Goal: Information Seeking & Learning: Check status

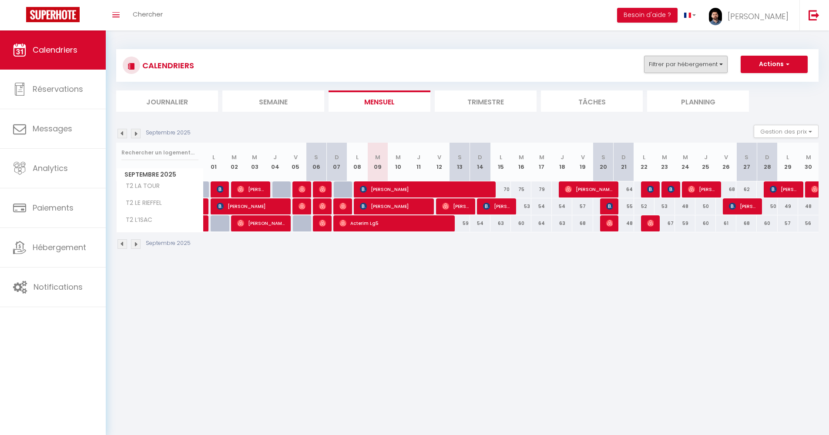
click at [662, 64] on button "Filtrer par hébergement" at bounding box center [686, 64] width 84 height 17
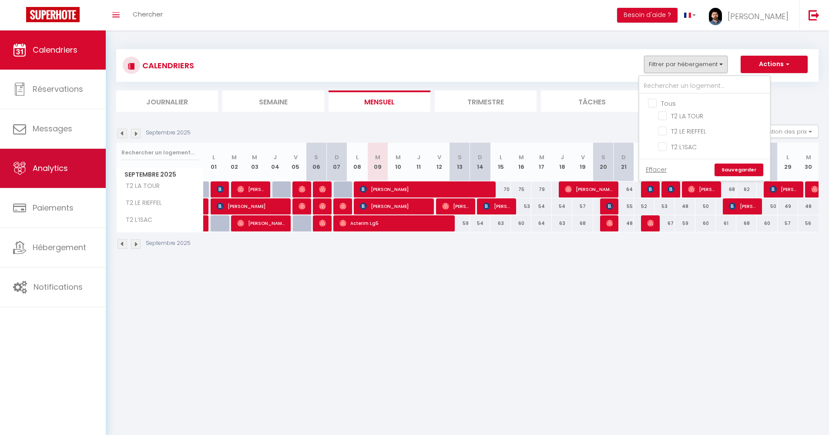
click at [57, 176] on link "Analytics" at bounding box center [53, 168] width 106 height 39
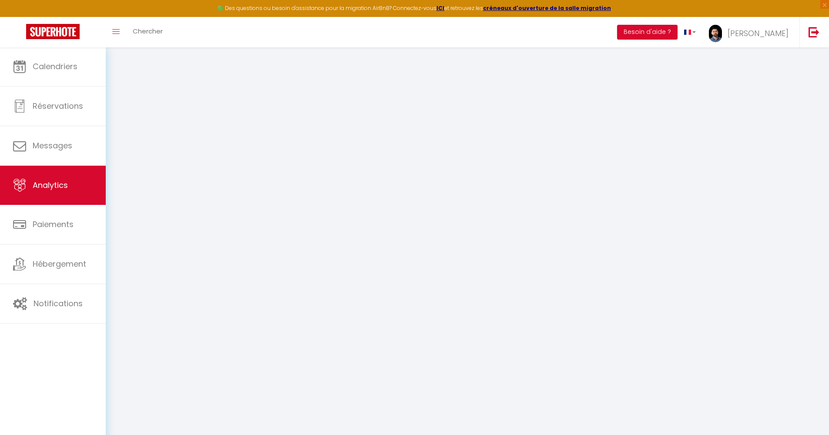
select select "2025"
select select "9"
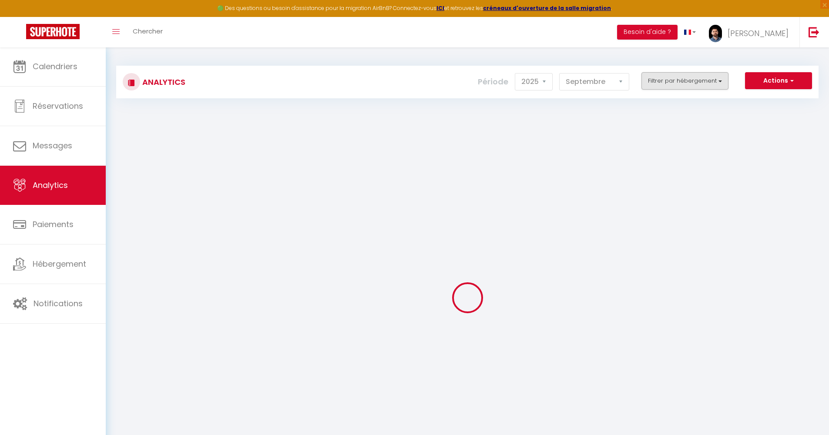
click at [679, 81] on button "Filtrer par hébergement" at bounding box center [685, 80] width 87 height 17
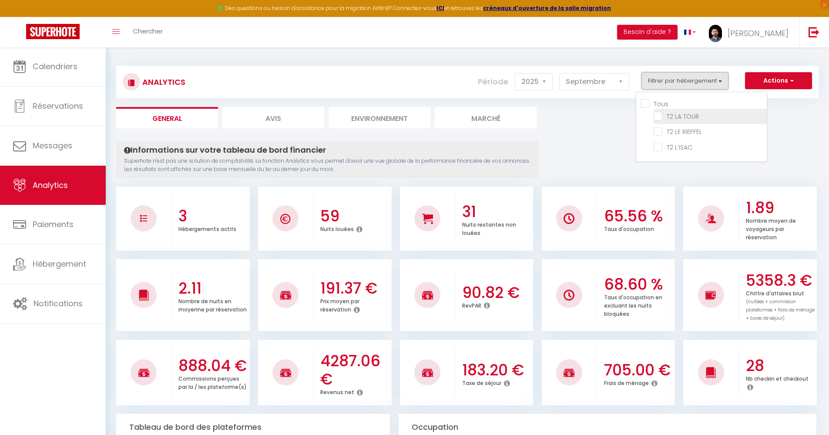
checkbox input "false"
checkbox TOUR "false"
checkbox RIEFFEL "false"
checkbox L’ISAC "false"
click at [667, 118] on TOUR "checkbox" at bounding box center [710, 115] width 113 height 9
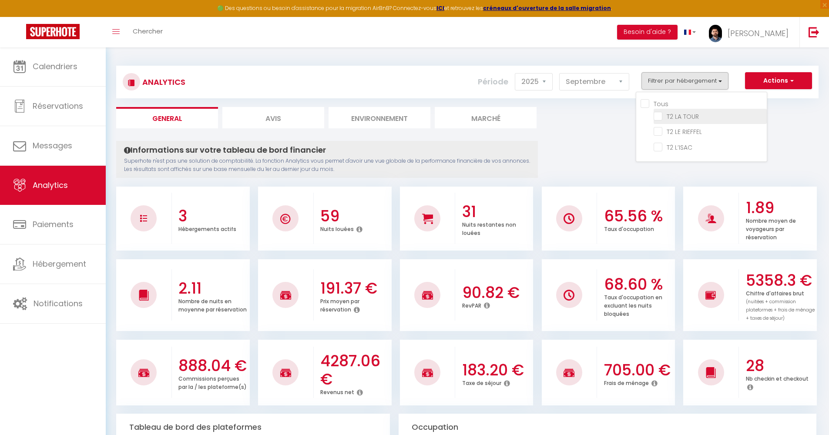
checkbox TOUR "true"
checkbox RIEFFEL "false"
checkbox L’ISAC "false"
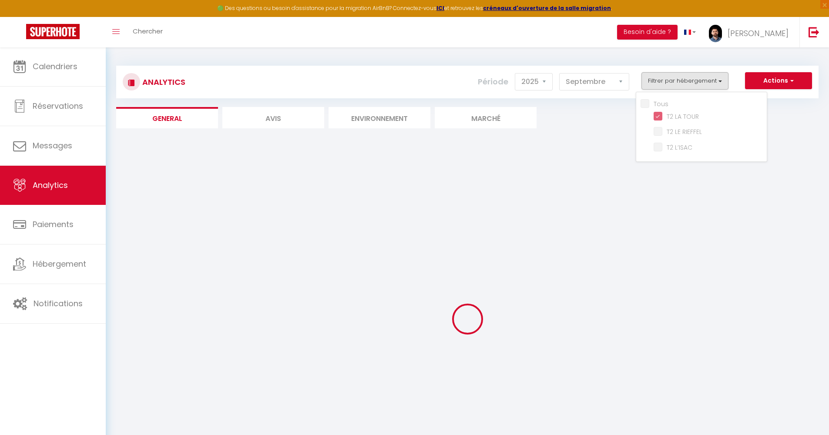
checkbox RIEFFEL "false"
checkbox L’ISAC "false"
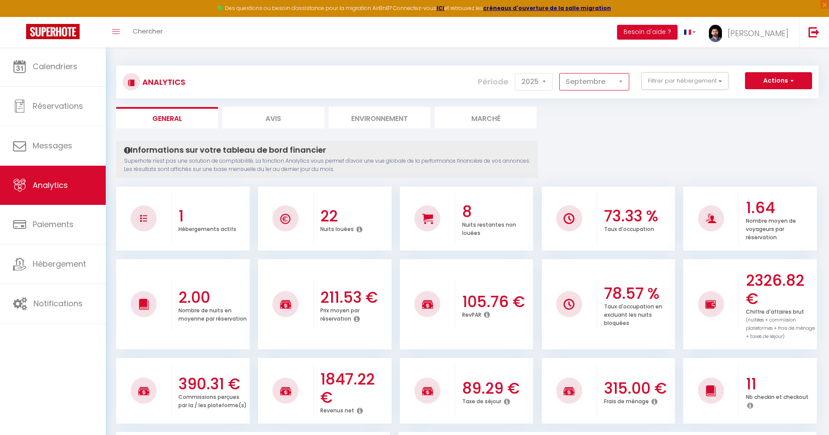
select select "8"
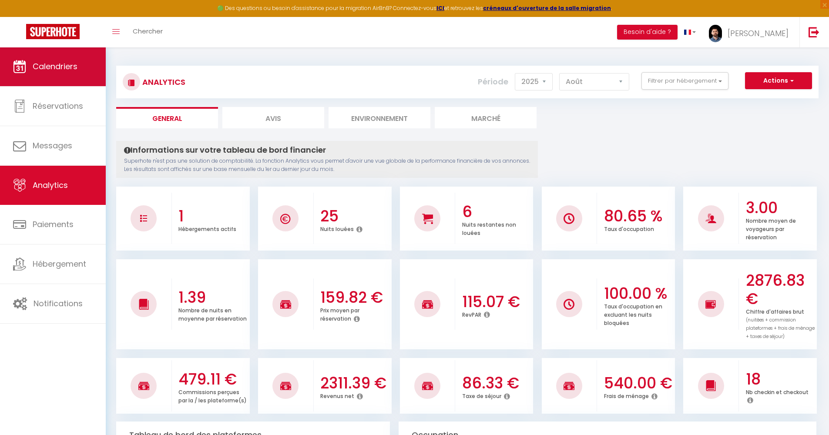
click at [62, 74] on link "Calendriers" at bounding box center [53, 66] width 106 height 39
